Goal: Communication & Community: Participate in discussion

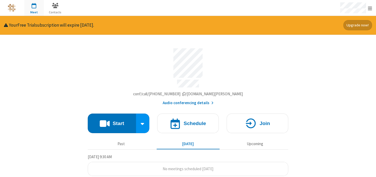
click at [185, 92] on span "Account details" at bounding box center [183, 94] width 3 height 4
click at [116, 121] on h4 "Start" at bounding box center [117, 123] width 11 height 5
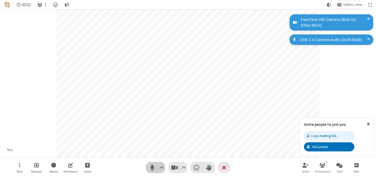
click at [151, 169] on span "Mute (⌘+Shift+A)" at bounding box center [152, 168] width 8 height 8
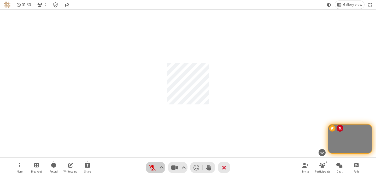
click at [150, 167] on span "Unmute (⌘+Shift+A)" at bounding box center [152, 168] width 8 height 8
click at [151, 169] on span "Mute (⌘+Shift+A)" at bounding box center [152, 168] width 8 height 8
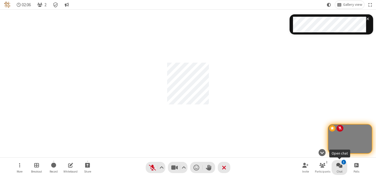
click at [342, 169] on button "1 Chat" at bounding box center [339, 167] width 16 height 15
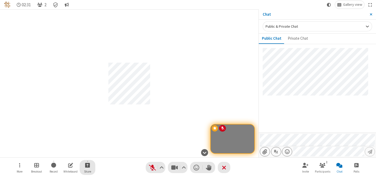
click at [88, 165] on span "Start sharing" at bounding box center [87, 165] width 5 height 7
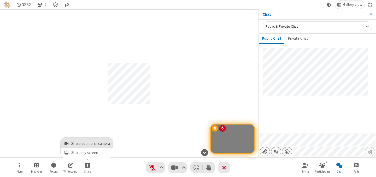
click at [89, 146] on span "Share additional camera" at bounding box center [90, 143] width 39 height 4
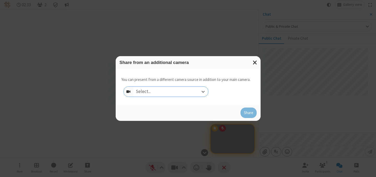
click at [172, 93] on div "Select..." at bounding box center [170, 92] width 75 height 10
click at [259, 61] on button "Close modal" at bounding box center [254, 62] width 11 height 13
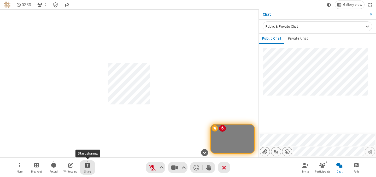
click at [91, 168] on button "Share" at bounding box center [88, 167] width 16 height 15
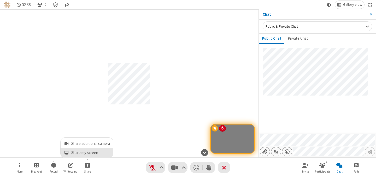
click at [95, 155] on button "Share my screen" at bounding box center [87, 153] width 52 height 10
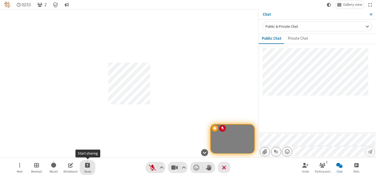
click at [87, 168] on button "Share" at bounding box center [88, 167] width 16 height 15
click at [87, 165] on span "Start sharing" at bounding box center [87, 165] width 5 height 7
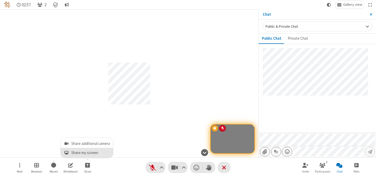
click at [89, 152] on span "Share my screen" at bounding box center [90, 153] width 39 height 4
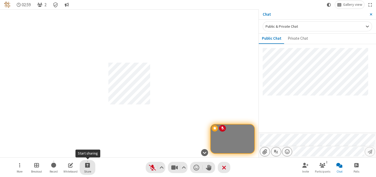
click at [86, 166] on span "Start sharing" at bounding box center [87, 165] width 5 height 7
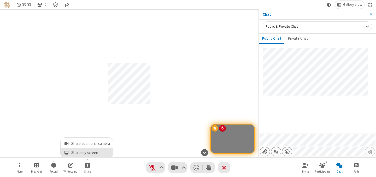
click at [91, 153] on span "Share my screen" at bounding box center [90, 153] width 39 height 4
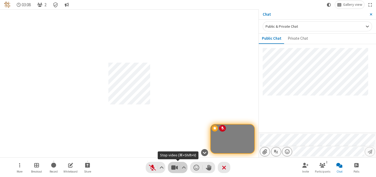
click at [177, 169] on span "Stop video (⌘+Shift+V)" at bounding box center [174, 168] width 8 height 8
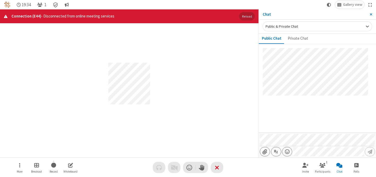
click at [244, 12] on button "Reload" at bounding box center [246, 16] width 15 height 8
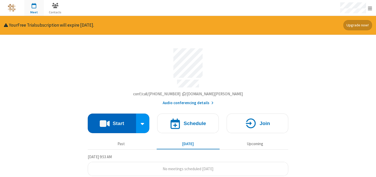
click at [114, 121] on h4 "Start" at bounding box center [117, 123] width 11 height 5
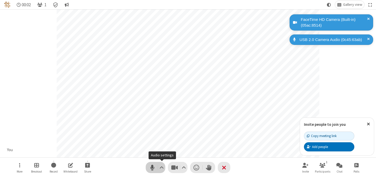
click at [157, 167] on button "Audio" at bounding box center [156, 167] width 20 height 11
click at [179, 167] on button "Video" at bounding box center [178, 167] width 20 height 11
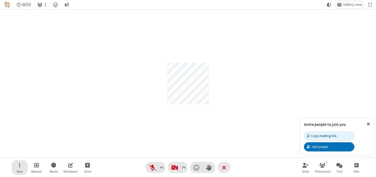
click at [23, 165] on button "More" at bounding box center [20, 167] width 16 height 15
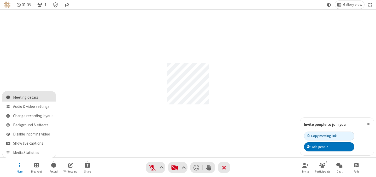
click at [41, 95] on span "Meeting details" at bounding box center [33, 97] width 40 height 4
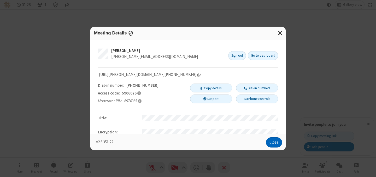
click at [275, 140] on button "Close" at bounding box center [274, 142] width 16 height 10
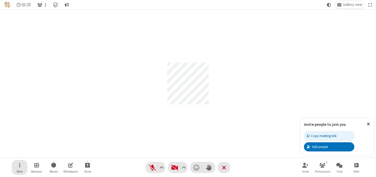
click at [21, 165] on button "More" at bounding box center [20, 167] width 16 height 15
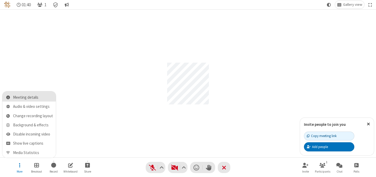
click at [31, 97] on span "Meeting details" at bounding box center [33, 97] width 40 height 4
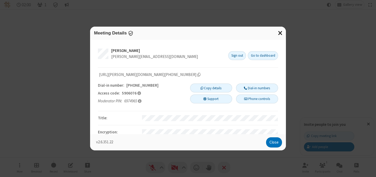
click at [281, 33] on span "Close modal" at bounding box center [280, 32] width 5 height 7
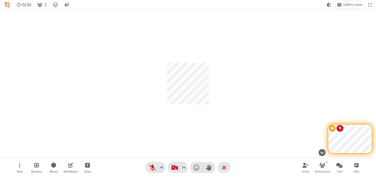
click at [210, 112] on div "Participant" at bounding box center [188, 83] width 376 height 148
drag, startPoint x: 153, startPoint y: 166, endPoint x: 151, endPoint y: 159, distance: 8.1
click at [153, 166] on span "Unmute (⌘+Shift+A)" at bounding box center [152, 168] width 8 height 8
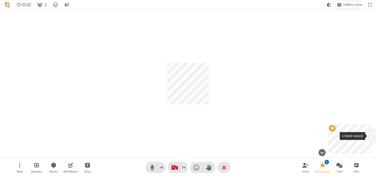
click at [370, 137] on span "1 hand raised" at bounding box center [372, 136] width 4 height 4
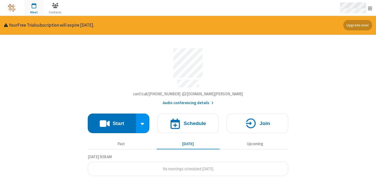
click at [368, 6] on span "Open menu" at bounding box center [370, 8] width 4 height 5
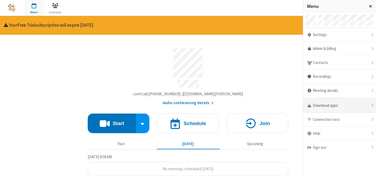
click at [341, 105] on div "Download apps" at bounding box center [339, 106] width 73 height 14
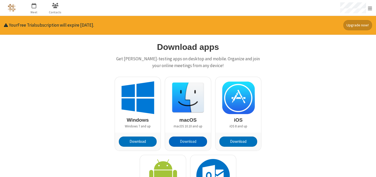
click at [189, 141] on button "Download" at bounding box center [188, 141] width 38 height 10
click at [34, 6] on span "button" at bounding box center [34, 5] width 20 height 9
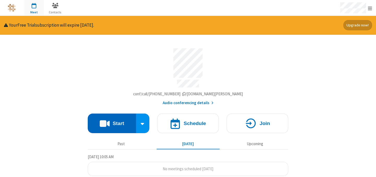
click at [116, 121] on h4 "Start" at bounding box center [117, 123] width 11 height 5
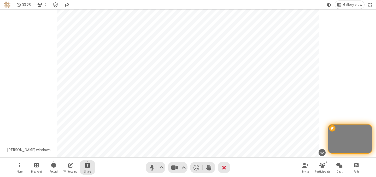
click at [85, 166] on span "Start sharing" at bounding box center [87, 165] width 5 height 7
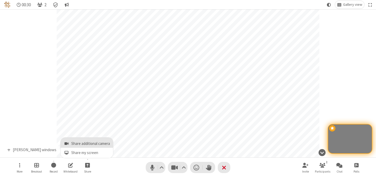
click at [88, 142] on span "Share additional camera" at bounding box center [90, 143] width 39 height 4
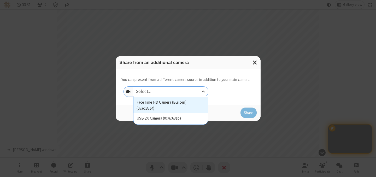
click at [155, 91] on div "Select..." at bounding box center [170, 92] width 75 height 10
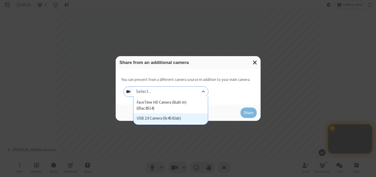
click at [153, 120] on div "USB 2.0 Camera (0c45:63ab)" at bounding box center [170, 118] width 74 height 10
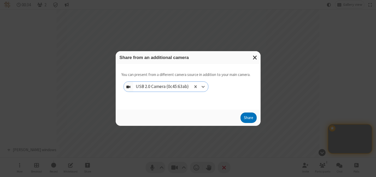
click at [253, 125] on div "Share" at bounding box center [188, 118] width 145 height 16
click at [253, 118] on button "Share" at bounding box center [248, 117] width 16 height 10
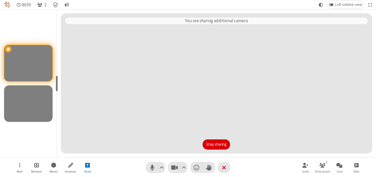
click at [225, 144] on button "Stop sharing" at bounding box center [215, 144] width 27 height 10
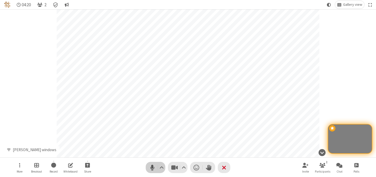
click at [149, 166] on span "Mute (⌘+Shift+A)" at bounding box center [152, 168] width 8 height 8
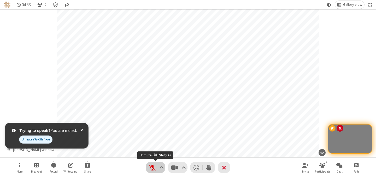
click at [151, 167] on span "Unmute (⌘+Shift+A)" at bounding box center [152, 168] width 8 height 8
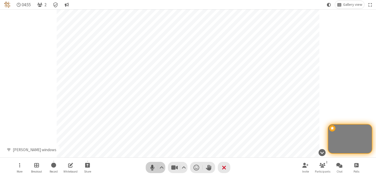
click at [151, 167] on span "Mute (⌘+Shift+A)" at bounding box center [152, 168] width 8 height 8
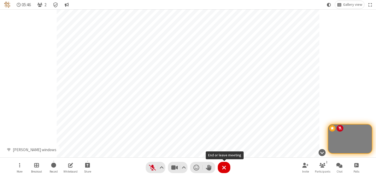
click at [225, 166] on span "End or leave meeting" at bounding box center [224, 168] width 4 height 8
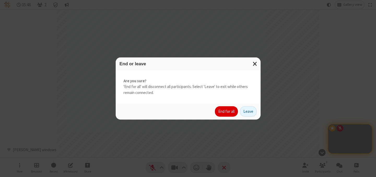
click at [225, 111] on button "End for all" at bounding box center [226, 111] width 23 height 10
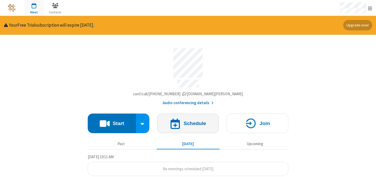
click at [200, 121] on h4 "Schedule" at bounding box center [194, 123] width 22 height 5
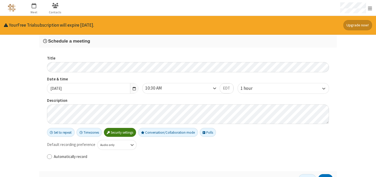
click at [147, 158] on label "Automatically record" at bounding box center [191, 157] width 275 height 6
click at [52, 158] on input "Automatically record" at bounding box center [49, 156] width 5 height 5
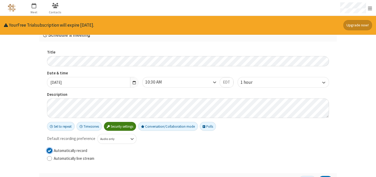
scroll to position [9, 0]
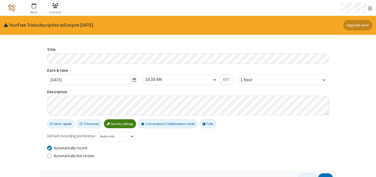
click at [131, 145] on label "Automatically record" at bounding box center [191, 148] width 275 height 6
click at [52, 145] on input "Automatically record" at bounding box center [49, 147] width 5 height 5
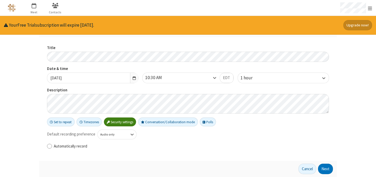
click at [86, 147] on label "Automatically record" at bounding box center [191, 146] width 275 height 6
click at [52, 147] on input "Automatically record" at bounding box center [49, 145] width 5 height 5
checkbox input "true"
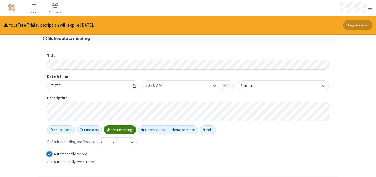
scroll to position [0, 0]
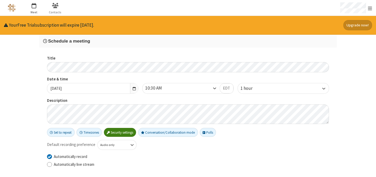
click at [30, 7] on span "button" at bounding box center [34, 5] width 20 height 9
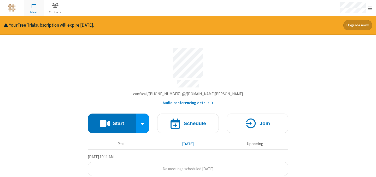
scroll to position [1, 0]
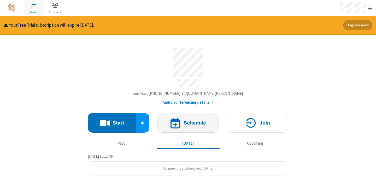
click at [186, 120] on h4 "Schedule" at bounding box center [194, 122] width 22 height 5
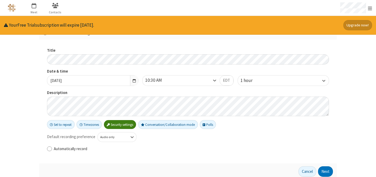
scroll to position [10, 0]
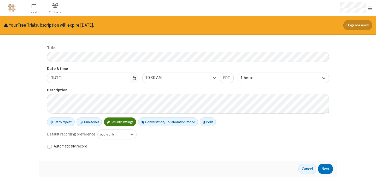
click at [75, 144] on label "Automatically record" at bounding box center [191, 146] width 275 height 6
click at [52, 144] on input "Automatically record" at bounding box center [49, 145] width 5 height 5
checkbox input "true"
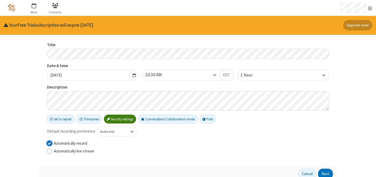
scroll to position [18, 0]
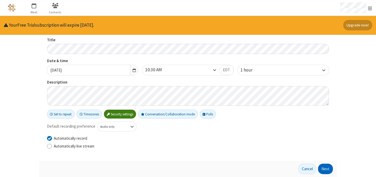
click at [326, 167] on button "Next" at bounding box center [325, 169] width 15 height 10
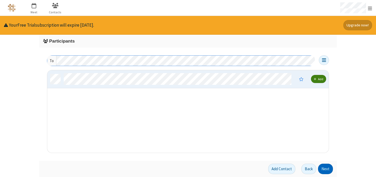
scroll to position [79, 277]
click at [304, 167] on button "Back" at bounding box center [308, 169] width 15 height 10
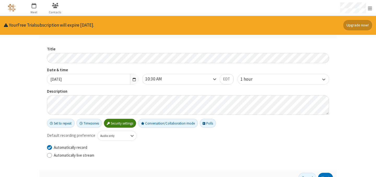
scroll to position [18, 0]
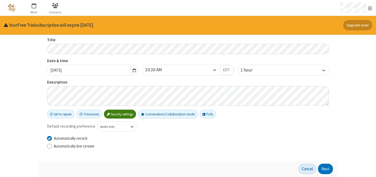
click at [303, 171] on button "Cancel" at bounding box center [307, 169] width 18 height 10
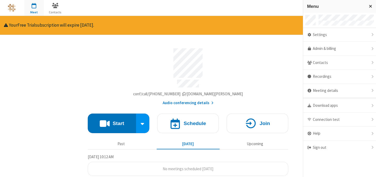
click at [275, 78] on section "Meeting link jay-testing.callbridge.rocks/conf/call/5906076 Audio conferencing …" at bounding box center [188, 74] width 200 height 61
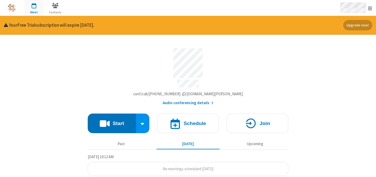
click at [372, 5] on div "Open menu" at bounding box center [355, 8] width 41 height 16
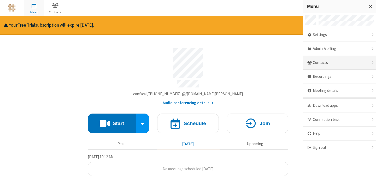
click at [348, 62] on div "Contacts" at bounding box center [339, 63] width 73 height 14
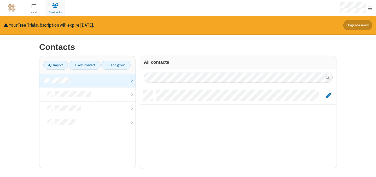
scroll to position [78, 193]
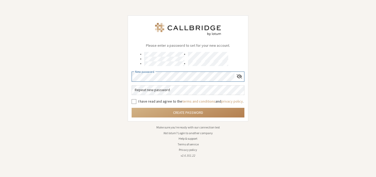
click at [323, 83] on div "Please enter a password to set for your new account. New password Repeat new pa…" at bounding box center [188, 88] width 376 height 177
click at [206, 82] on form "Please enter a password to set for your new account. New password Repeat new pa…" at bounding box center [187, 80] width 113 height 75
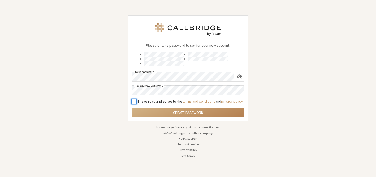
click at [135, 100] on input "I have read and agree to the terms and conditions and privacy policy ." at bounding box center [133, 101] width 5 height 5
checkbox input "true"
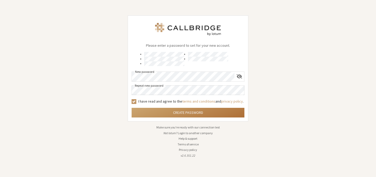
click at [161, 110] on button "Create Password" at bounding box center [187, 113] width 113 height 10
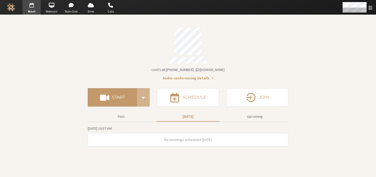
click at [131, 35] on div "Account details" at bounding box center [188, 41] width 200 height 27
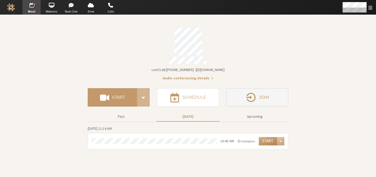
click at [275, 94] on button "Join" at bounding box center [257, 97] width 62 height 18
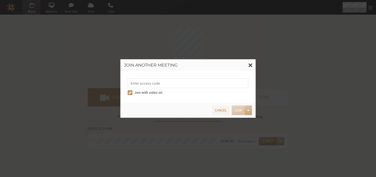
click at [250, 63] on span at bounding box center [250, 65] width 4 height 7
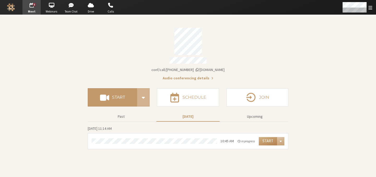
click at [205, 76] on button "Audio conferencing details" at bounding box center [188, 77] width 51 height 5
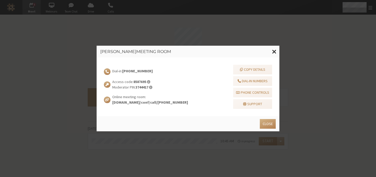
click at [205, 76] on div "Dial-in: [PHONE_NUMBER] Access code: 8587695 Moderator PIN: 3744417 Online meet…" at bounding box center [188, 87] width 168 height 44
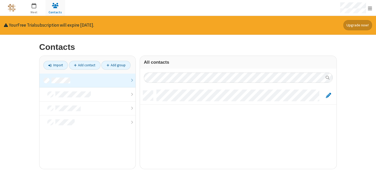
scroll to position [78, 193]
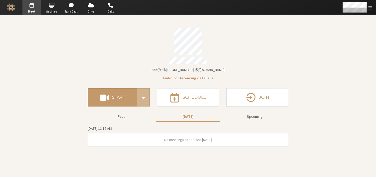
click at [179, 75] on button "Audio conferencing details" at bounding box center [188, 77] width 51 height 5
